Goal: Task Accomplishment & Management: Use online tool/utility

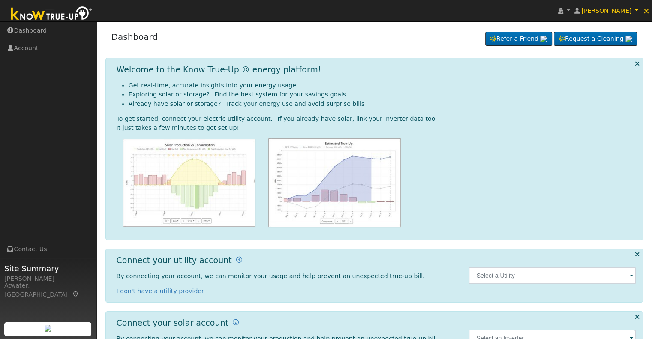
click at [631, 275] on span at bounding box center [631, 276] width 3 height 10
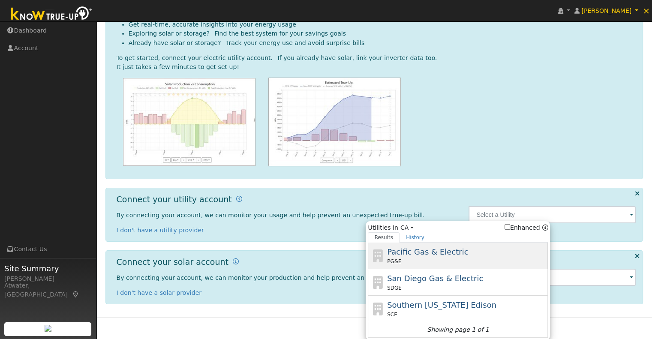
click at [425, 255] on span "Pacific Gas & Electric" at bounding box center [427, 251] width 81 height 9
type input "PG&E"
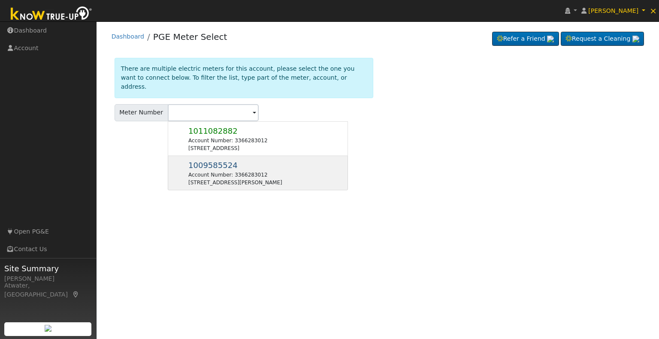
click at [206, 161] on span "1009585524" at bounding box center [212, 165] width 49 height 9
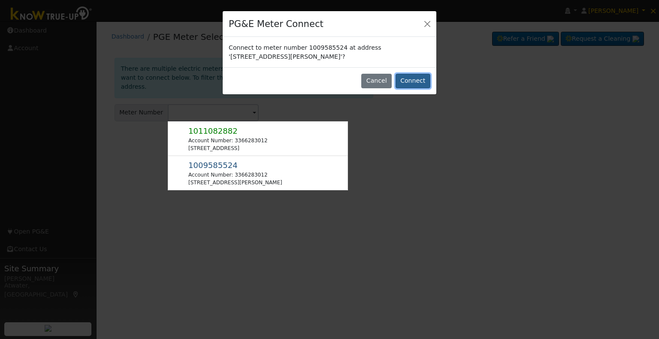
click at [423, 76] on button "Connect" at bounding box center [412, 81] width 35 height 15
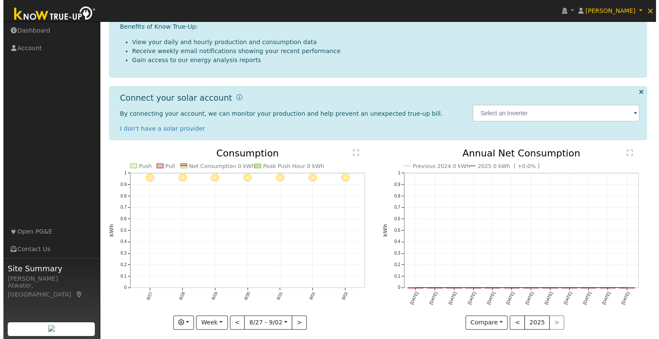
scroll to position [153, 0]
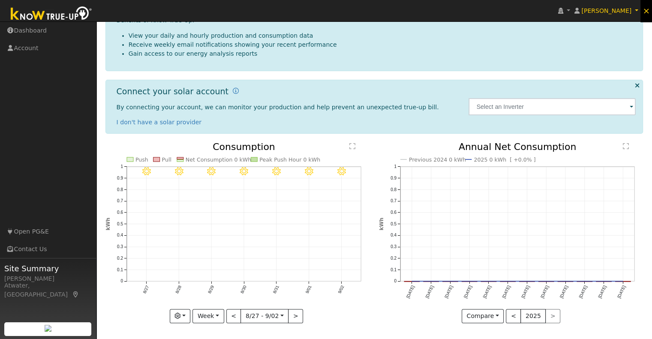
click at [647, 11] on span "×" at bounding box center [646, 11] width 7 height 10
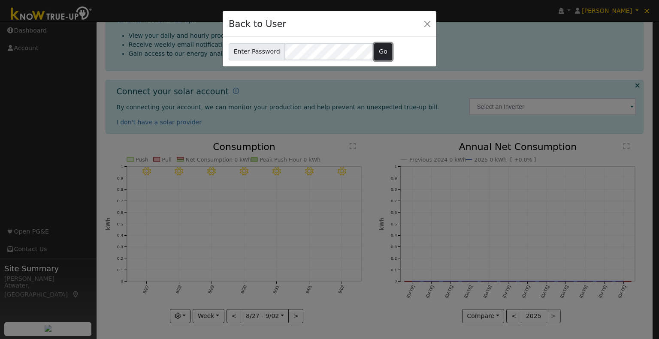
click at [377, 50] on button "Go" at bounding box center [383, 51] width 18 height 17
